Goal: Task Accomplishment & Management: Complete application form

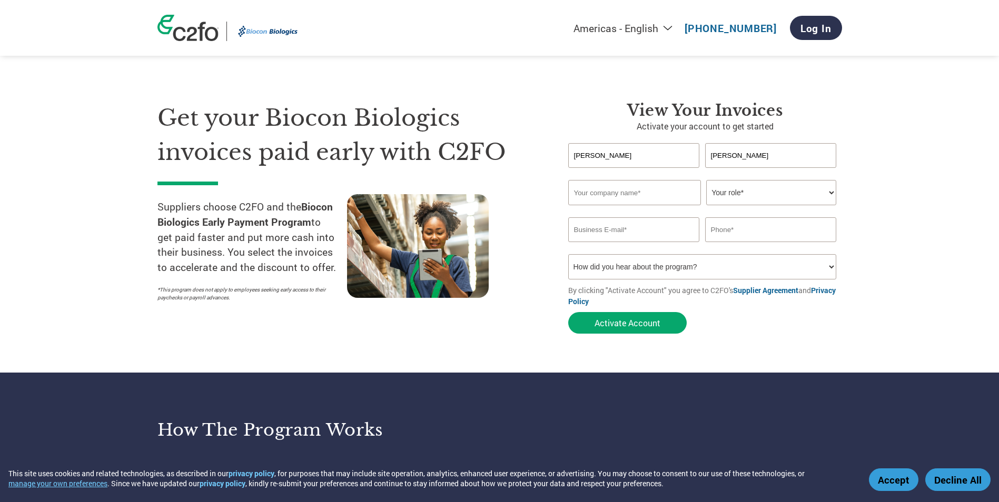
click at [635, 202] on input "text" at bounding box center [634, 192] width 133 height 25
paste input "M/s. Scientific Research Instruments Company Private Limited,"
drag, startPoint x: 603, startPoint y: 192, endPoint x: 539, endPoint y: 194, distance: 64.3
click at [539, 194] on div "Get your Biocon Biologics invoices paid early with C2FO Suppliers choose C2FO a…" at bounding box center [499, 199] width 684 height 280
click at [588, 194] on input "M/s. Scientific Research Instruments Company Private Limited" at bounding box center [634, 192] width 133 height 25
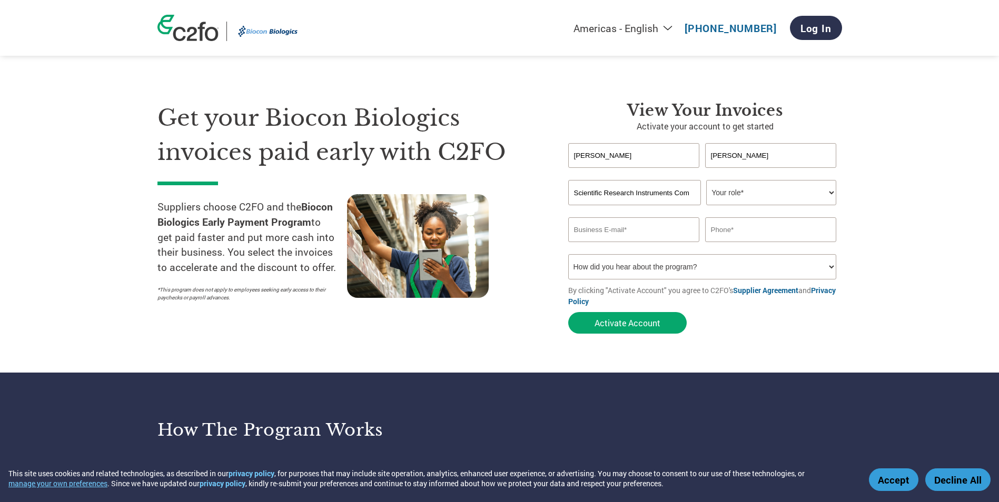
type input "Scientific Research Instruments Company Private Limited"
click at [766, 196] on select "Your role* CFO Controller Credit Manager Finance Director Treasurer CEO Preside…" at bounding box center [771, 192] width 130 height 25
click at [753, 187] on select "Your role* CFO Controller Credit Manager Finance Director Treasurer CEO Preside…" at bounding box center [771, 192] width 130 height 25
select select "FINANCE_DIRECTOR"
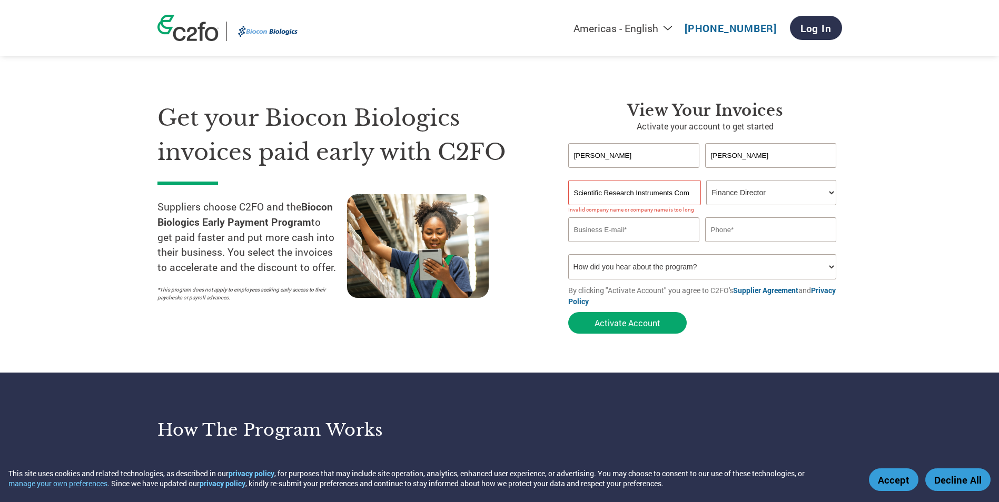
click at [706, 180] on select "Your role* CFO Controller Credit Manager Finance Director Treasurer CEO Preside…" at bounding box center [771, 192] width 130 height 25
click at [913, 266] on section "Get your Biocon Biologics invoices paid early with C2FO Suppliers choose C2FO a…" at bounding box center [499, 207] width 999 height 331
click at [587, 198] on input "Scientific Research Instruments Company Private Limited" at bounding box center [634, 192] width 133 height 25
click at [628, 228] on input "email" at bounding box center [634, 229] width 132 height 25
type input "info@srico-labworld.com"
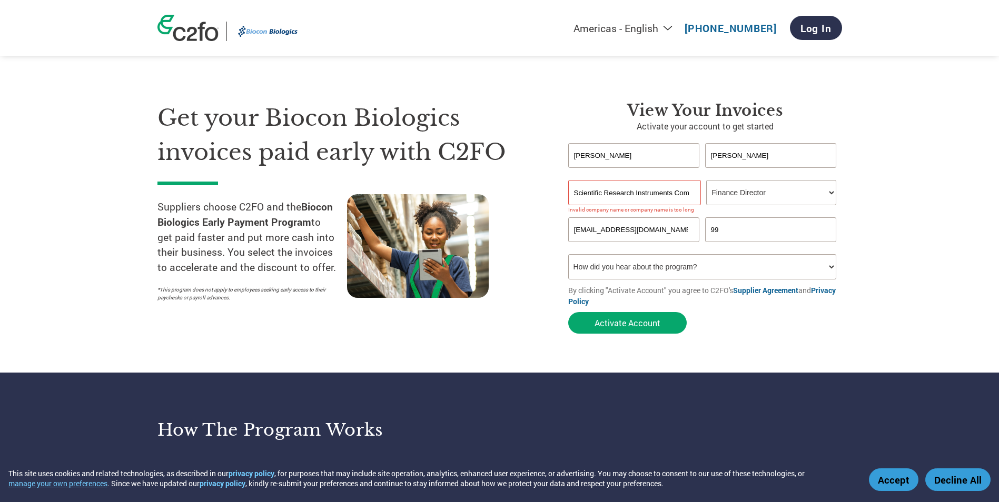
type input "09900064115"
click at [600, 259] on select "How did you hear about the program? Received a letter Email Social Media Online…" at bounding box center [702, 266] width 268 height 25
select select "Email"
click at [568, 254] on select "How did you hear about the program? Received a letter Email Social Media Online…" at bounding box center [702, 266] width 268 height 25
click at [527, 318] on div "Get your Biocon Biologics invoices paid early with C2FO Suppliers choose C2FO a…" at bounding box center [354, 220] width 395 height 238
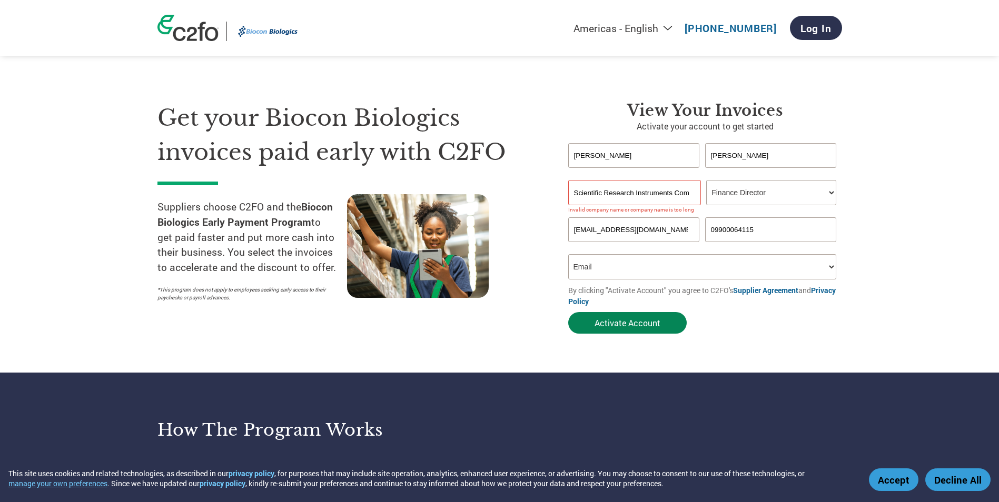
click at [643, 325] on button "Activate Account" at bounding box center [627, 323] width 118 height 22
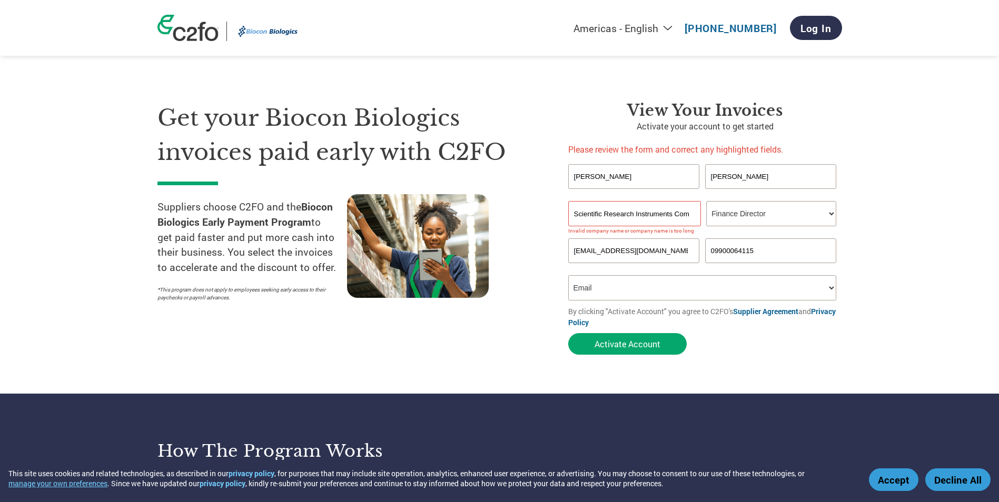
click at [629, 211] on input "Scientific Research Instruments Company Private Limited" at bounding box center [634, 213] width 133 height 25
click at [540, 221] on div "Get your Biocon Biologics invoices paid early with C2FO Suppliers choose C2FO a…" at bounding box center [354, 230] width 395 height 259
click at [677, 213] on input "Scientific Research Instruments Company Private Limited" at bounding box center [634, 213] width 133 height 25
click at [648, 215] on input "Scientific Research Instruments Company Private Limited" at bounding box center [634, 213] width 133 height 25
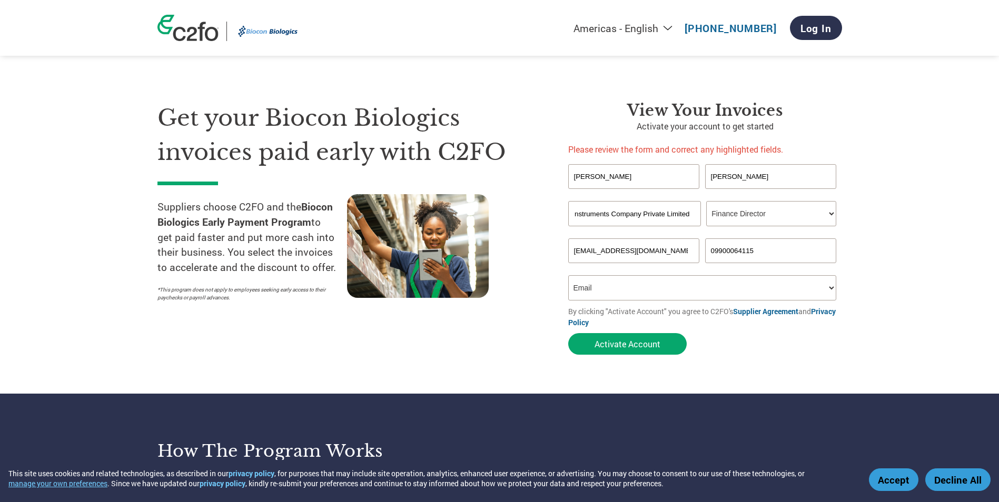
drag, startPoint x: 610, startPoint y: 213, endPoint x: 706, endPoint y: 212, distance: 96.9
click at [706, 212] on div "Scientific Research Instruments Company Private Limited Your role* CFO Controll…" at bounding box center [705, 213] width 274 height 25
click at [659, 211] on input "Scientific Research Instruments Company Private Limited" at bounding box center [634, 213] width 133 height 25
drag, startPoint x: 645, startPoint y: 210, endPoint x: 718, endPoint y: 211, distance: 72.1
click at [718, 211] on div "Scientific Research Instruments Company Private Limited Your role* CFO Controll…" at bounding box center [705, 213] width 274 height 25
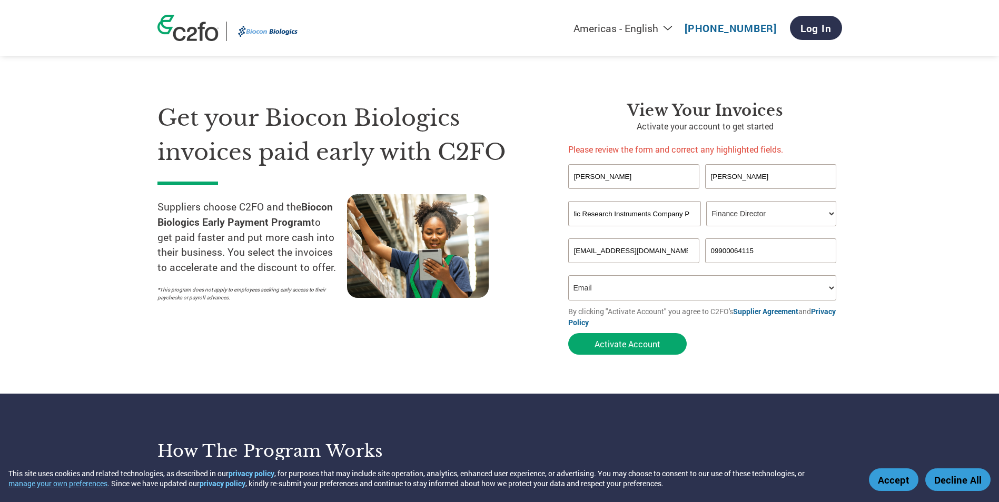
scroll to position [0, 22]
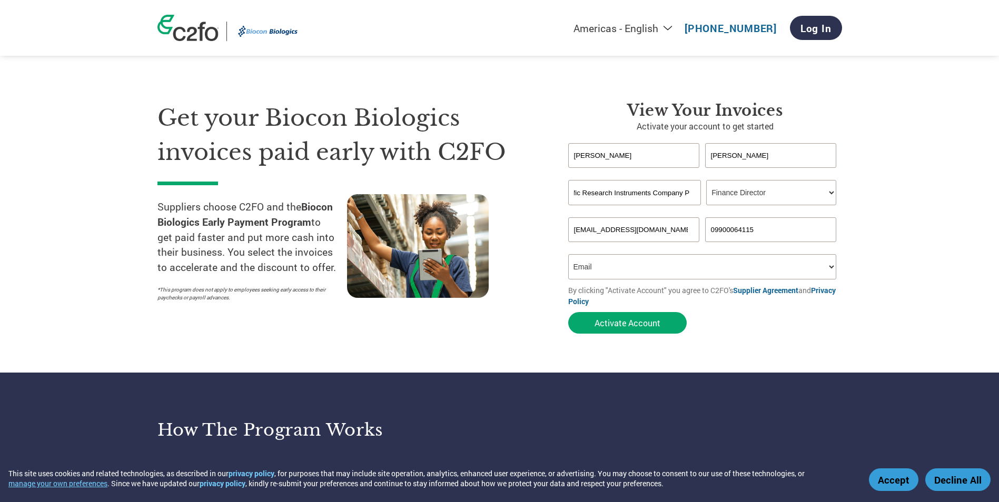
drag, startPoint x: 541, startPoint y: 193, endPoint x: 568, endPoint y: 192, distance: 26.9
click at [541, 193] on div "Get your Biocon Biologics invoices paid early with C2FO Suppliers choose C2FO a…" at bounding box center [354, 220] width 395 height 238
drag, startPoint x: 602, startPoint y: 191, endPoint x: 715, endPoint y: 191, distance: 112.7
click at [715, 191] on div "Scientific Research Instruments Company P Your role* CFO Controller Credit Mana…" at bounding box center [705, 192] width 274 height 25
click at [688, 192] on input "Scientific Research Instruments Company P" at bounding box center [634, 192] width 133 height 25
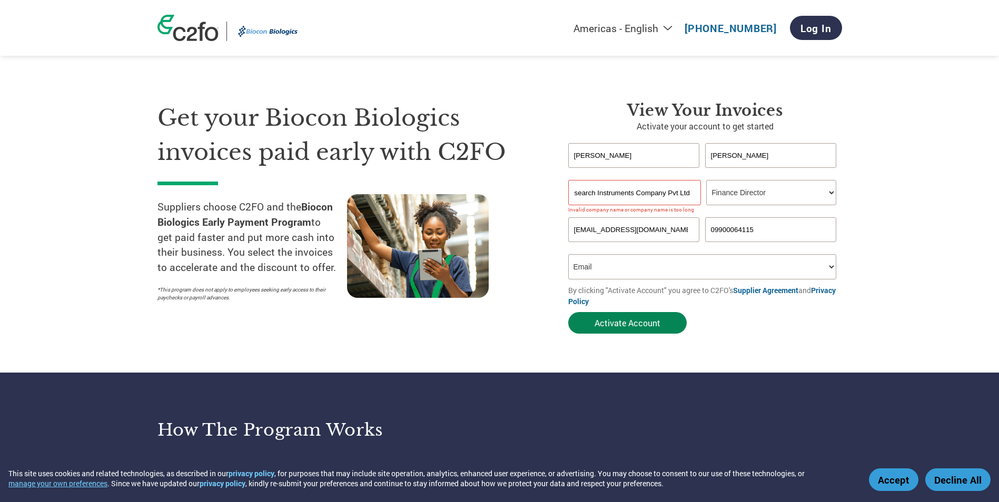
scroll to position [0, 0]
click at [639, 322] on button "Activate Account" at bounding box center [627, 323] width 118 height 22
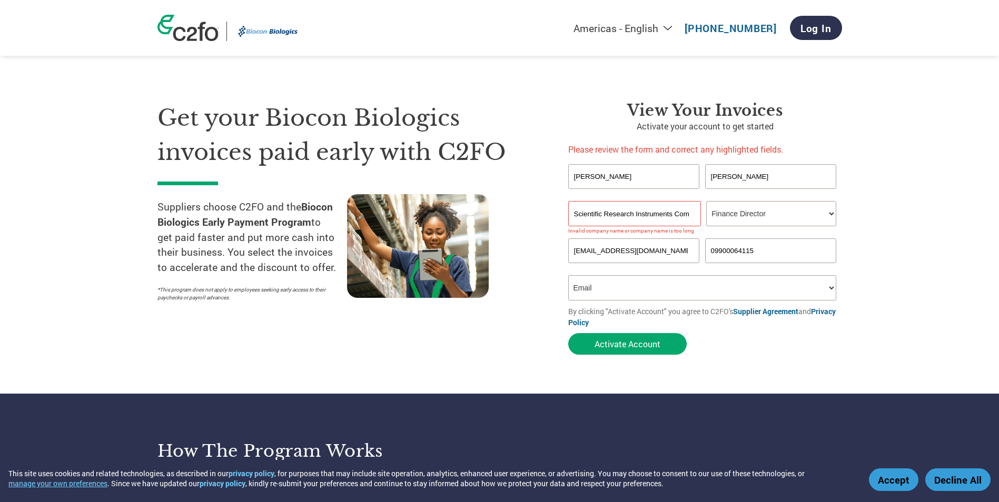
click at [651, 214] on input "Scientific Research Instruments Company Pvt Ltd" at bounding box center [634, 213] width 133 height 25
click at [679, 215] on input "Scientific Research Instruments Company Pvt Ltd" at bounding box center [634, 213] width 133 height 25
drag, startPoint x: 676, startPoint y: 215, endPoint x: 717, endPoint y: 214, distance: 41.1
click at [717, 214] on div "Scientific Research Instruments Company Pvt Ltd Your role* CFO Controller Credi…" at bounding box center [705, 213] width 274 height 25
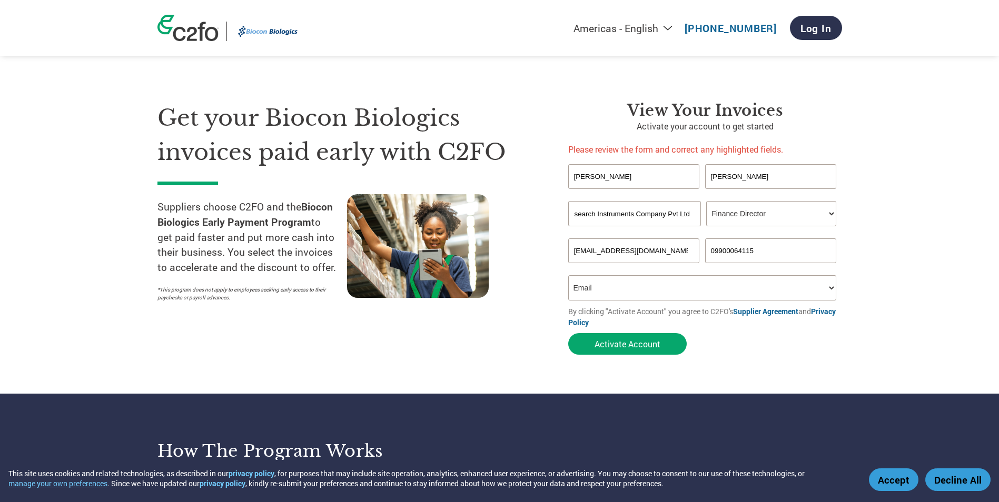
click at [686, 211] on input "Scientific Research Instruments Company Pvt Ltd" at bounding box center [634, 213] width 133 height 25
drag, startPoint x: 669, startPoint y: 213, endPoint x: 706, endPoint y: 215, distance: 38.0
click at [706, 215] on div "Scientific Research Instruments Company Pvt Ltd Your role* CFO Controller Credi…" at bounding box center [705, 213] width 274 height 25
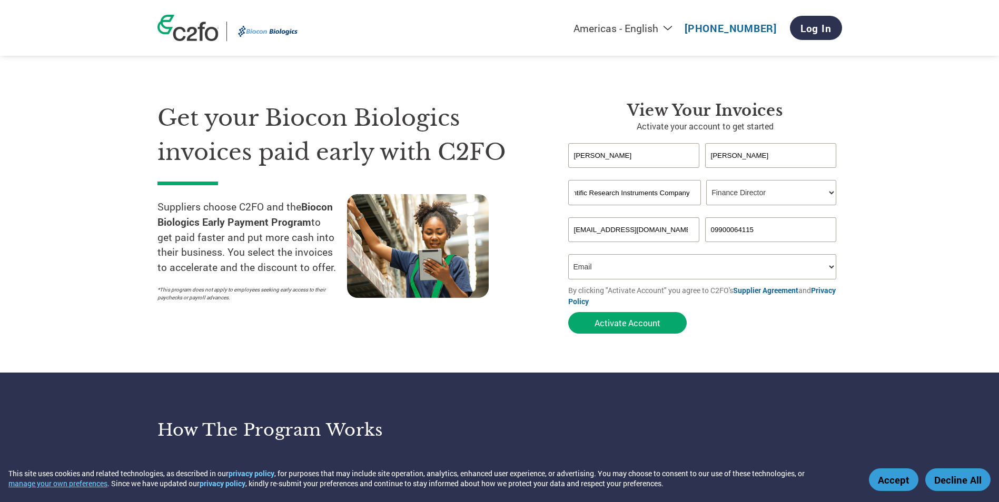
scroll to position [0, 15]
type input "Scientific Research Instruments Company"
click at [549, 194] on div "Get your Biocon Biologics invoices paid early with C2FO Suppliers choose C2FO a…" at bounding box center [354, 220] width 395 height 238
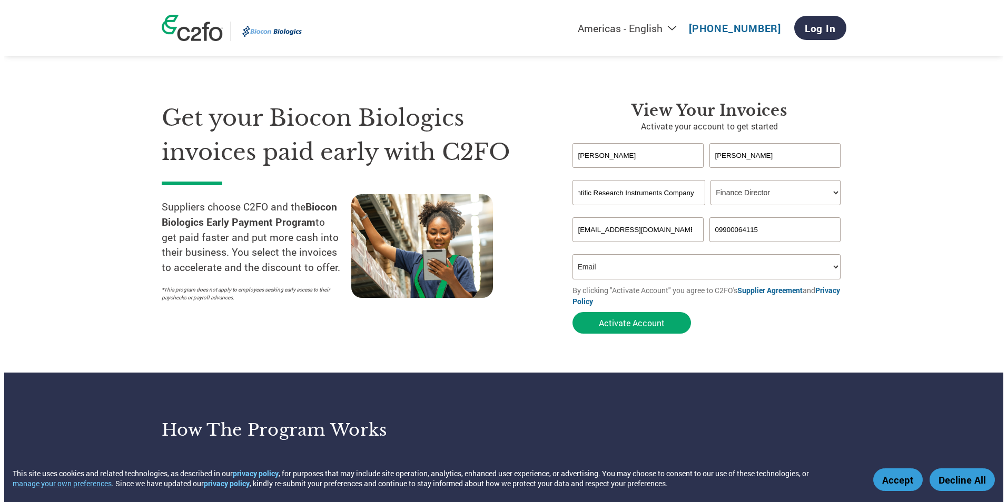
scroll to position [0, 0]
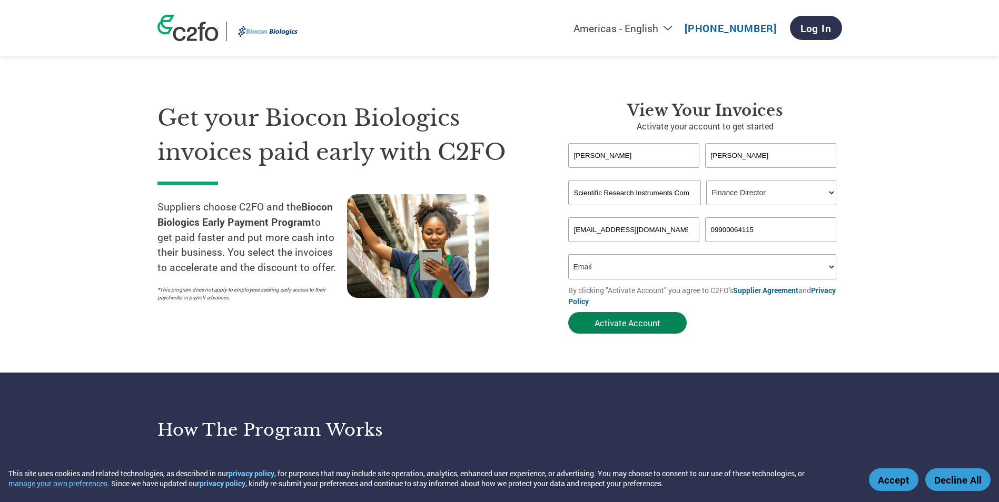
click at [650, 328] on button "Activate Account" at bounding box center [627, 323] width 118 height 22
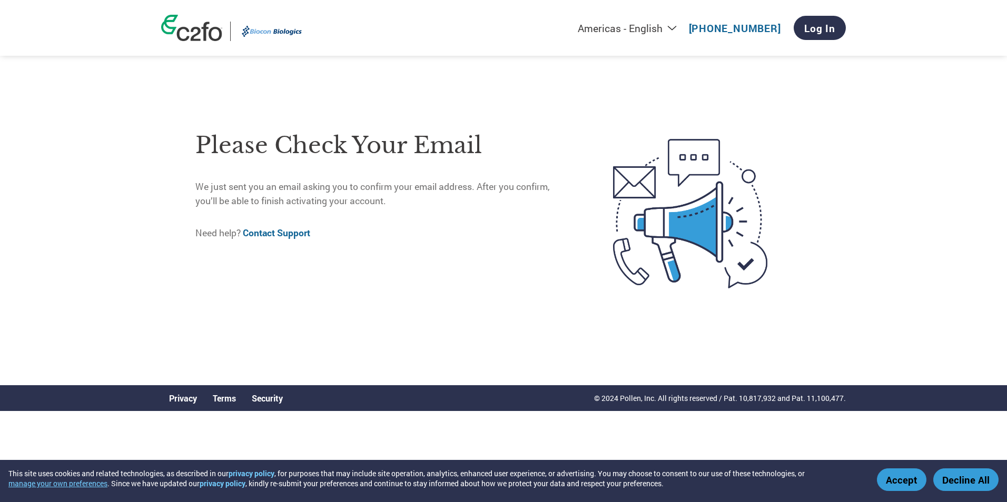
click at [895, 483] on button "Accept" at bounding box center [900, 480] width 49 height 23
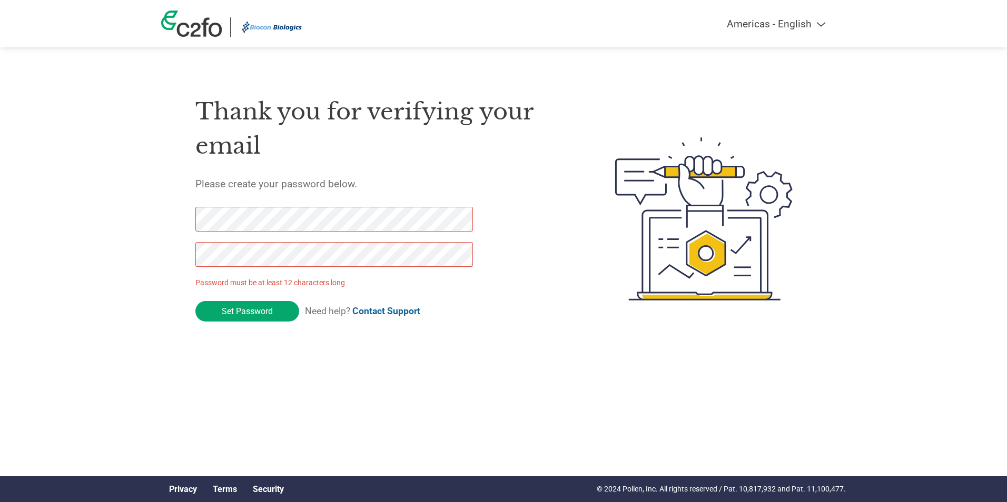
click at [272, 241] on div at bounding box center [328, 242] width 266 height 71
click at [251, 277] on p "Password must be at least 12 characters long" at bounding box center [335, 282] width 281 height 11
click at [221, 305] on input "Set Password" at bounding box center [247, 311] width 104 height 21
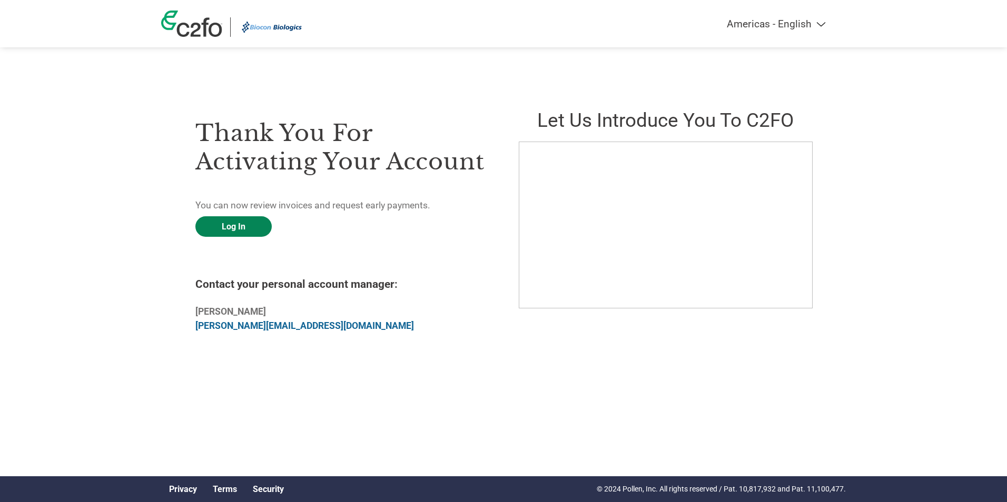
click at [243, 227] on link "Log In" at bounding box center [233, 226] width 76 height 21
